Goal: Obtain resource: Obtain resource

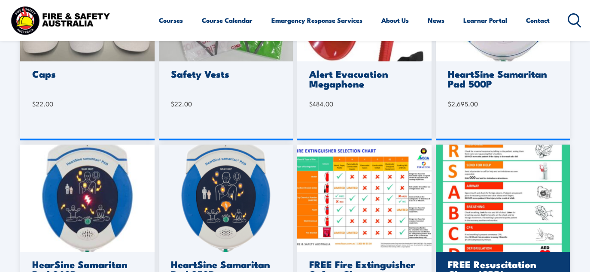
scroll to position [343, 0]
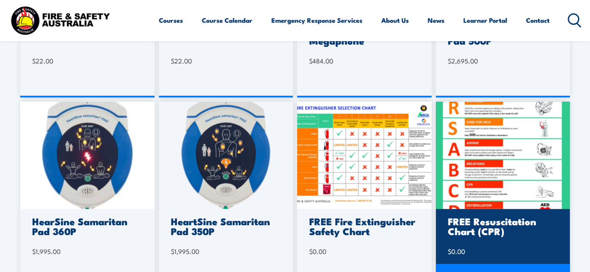
click at [490, 158] on img at bounding box center [503, 155] width 134 height 107
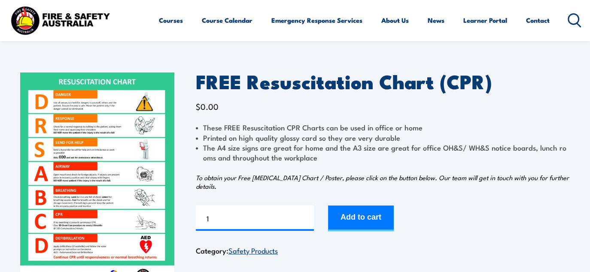
scroll to position [43, 0]
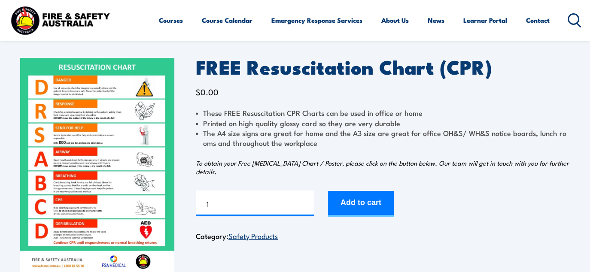
click at [87, 153] on img at bounding box center [97, 166] width 154 height 217
